Goal: Check status: Check status

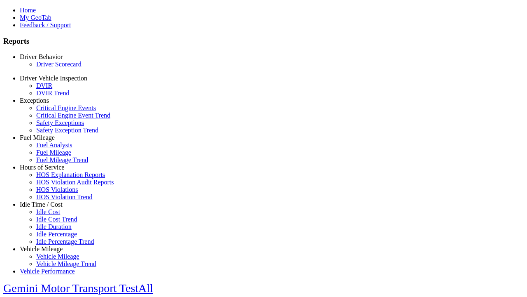
click at [54, 68] on link "Driver Scorecard" at bounding box center [58, 64] width 45 height 7
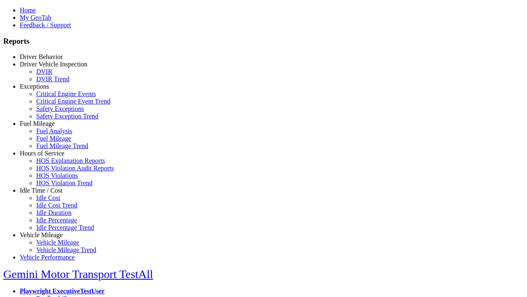
select select "**"
click at [0, 0] on input "**********" at bounding box center [0, 0] width 0 height 0
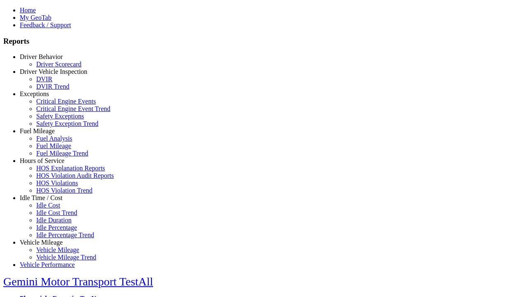
type input "*********"
